Goal: Entertainment & Leisure: Consume media (video, audio)

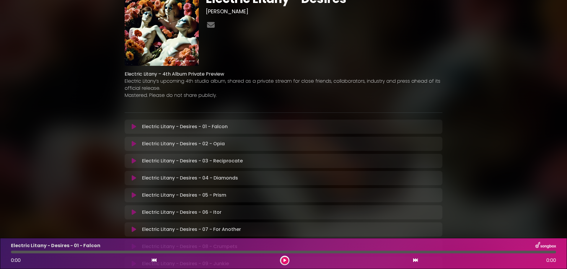
scroll to position [59, 0]
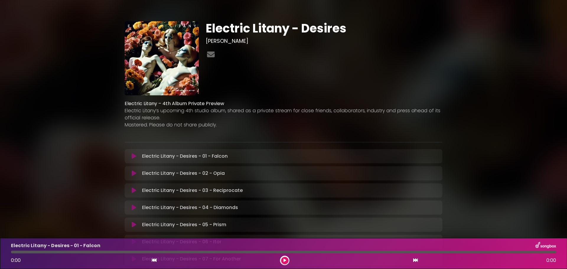
click at [133, 156] on icon at bounding box center [134, 156] width 4 height 6
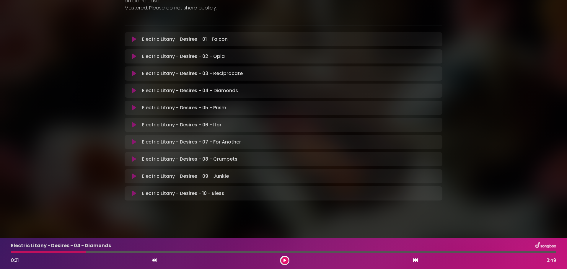
scroll to position [117, 0]
click at [283, 263] on button at bounding box center [284, 260] width 7 height 7
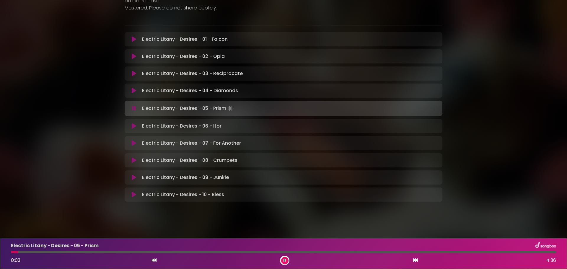
click at [283, 263] on button at bounding box center [284, 260] width 7 height 7
